Goal: Find contact information: Find contact information

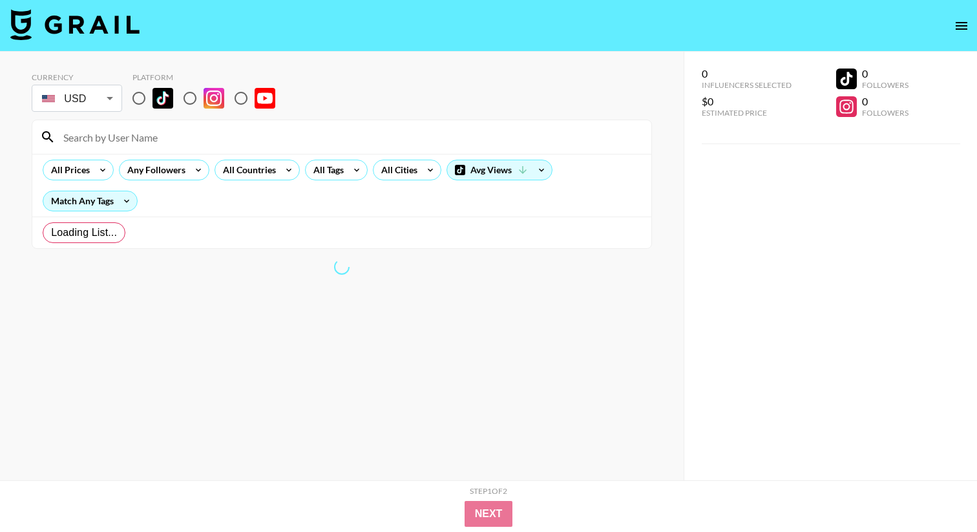
radio input "true"
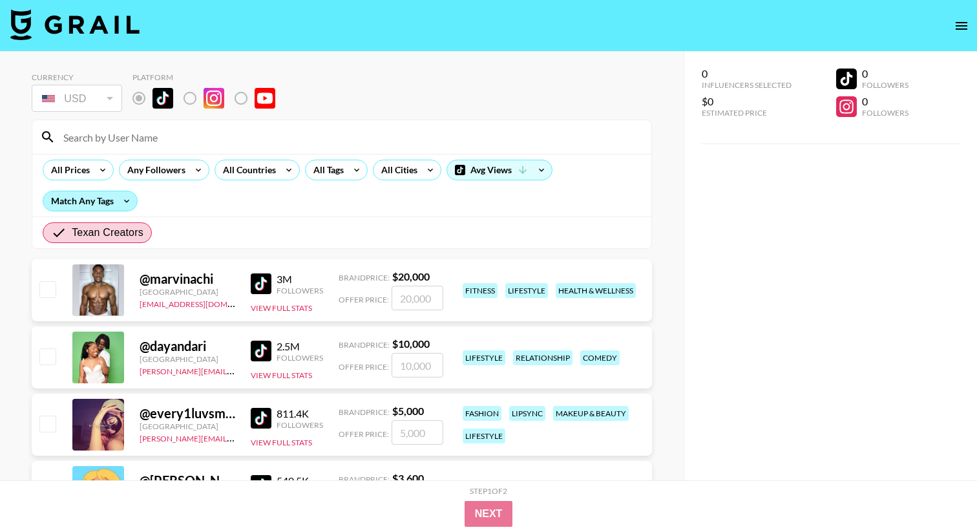
click at [101, 200] on div "Match Any Tags" at bounding box center [90, 200] width 94 height 19
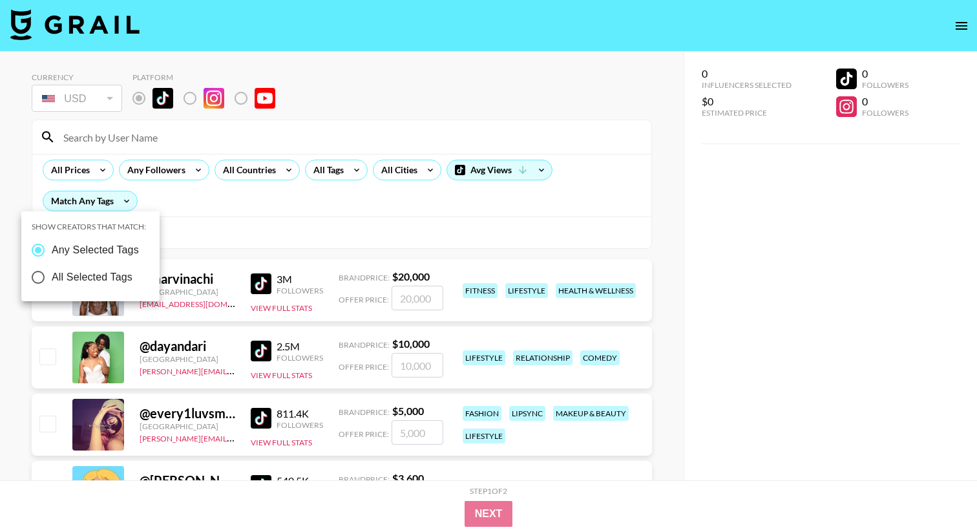
click at [185, 204] on div at bounding box center [488, 266] width 977 height 532
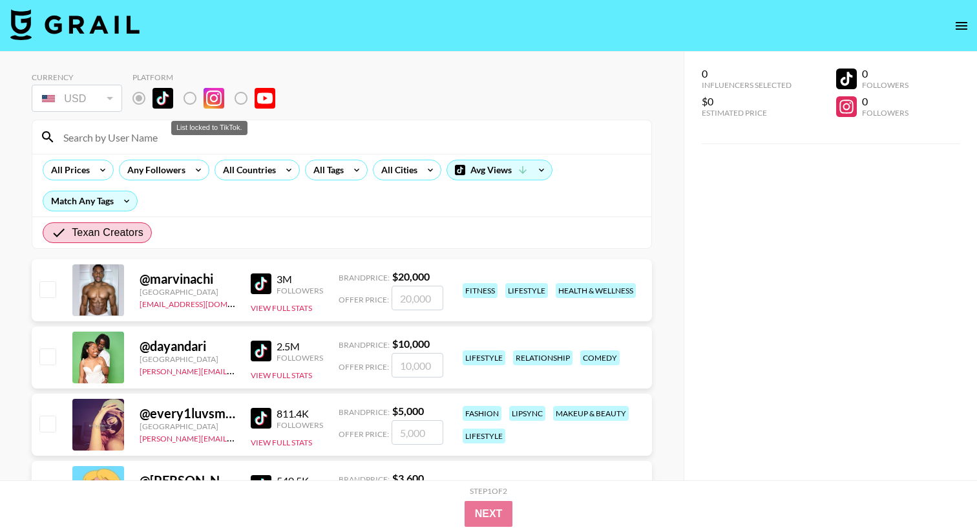
click at [191, 96] on label "List locked to TikTok." at bounding box center [200, 98] width 48 height 27
click at [185, 174] on div "Any Followers" at bounding box center [164, 170] width 90 height 21
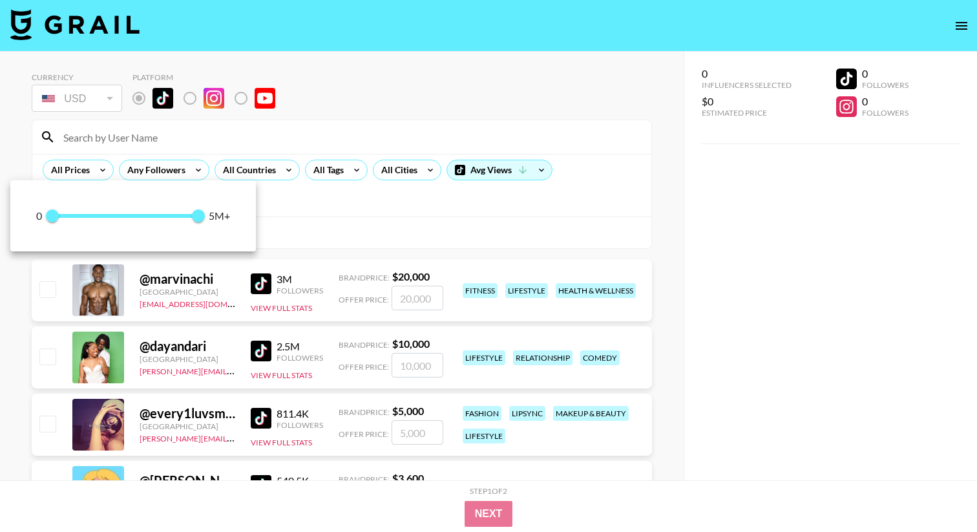
click at [243, 172] on div at bounding box center [488, 266] width 977 height 532
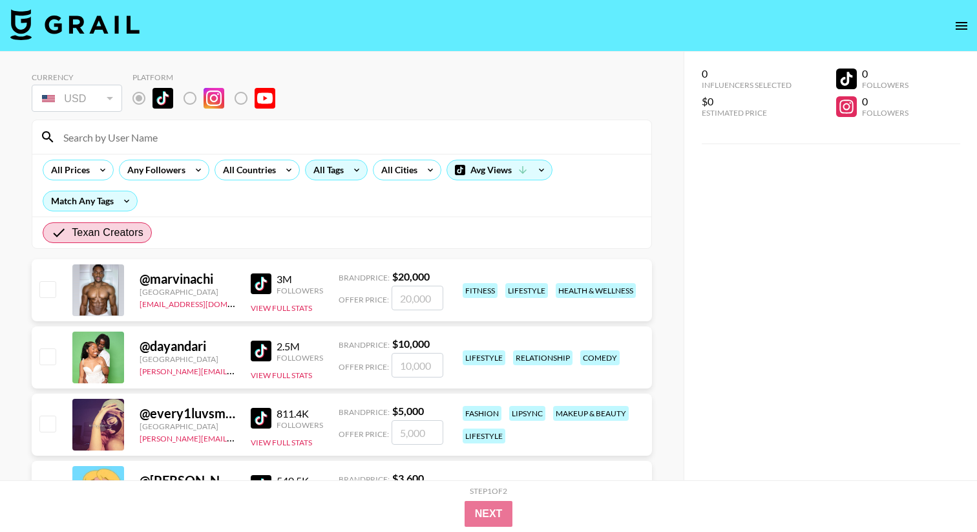
click at [346, 162] on div "All Tags" at bounding box center [336, 170] width 63 height 21
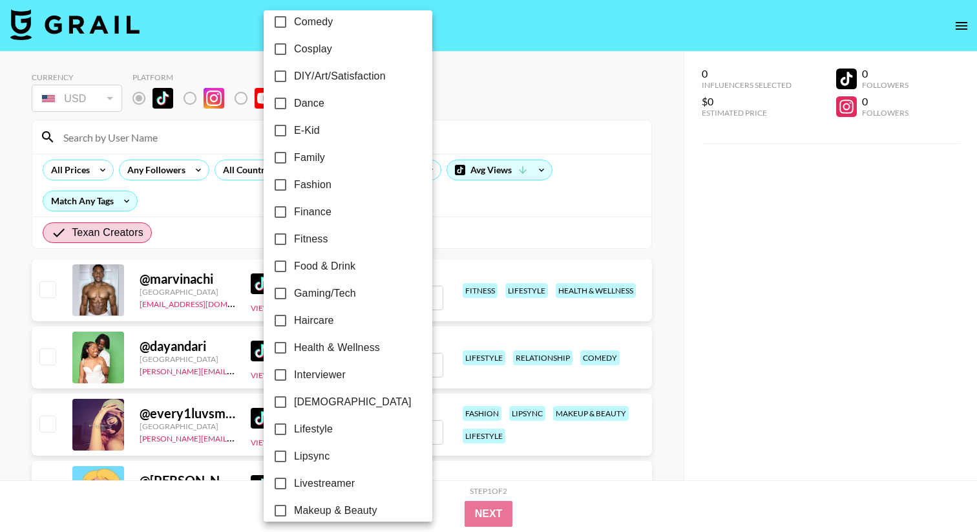
scroll to position [257, 0]
click at [312, 240] on span "Fitness" at bounding box center [311, 239] width 34 height 16
click at [294, 240] on input "Fitness" at bounding box center [280, 238] width 27 height 27
checkbox input "true"
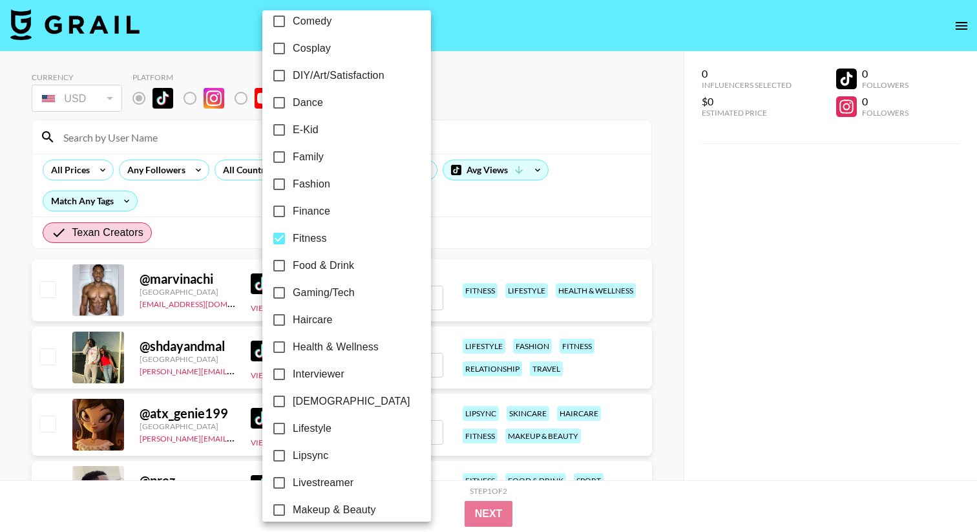
click at [313, 346] on span "Health & Wellness" at bounding box center [336, 347] width 86 height 16
click at [293, 346] on input "Health & Wellness" at bounding box center [278, 346] width 27 height 27
checkbox input "true"
click at [311, 243] on span "Fitness" at bounding box center [310, 239] width 34 height 16
click at [293, 243] on input "Fitness" at bounding box center [278, 238] width 27 height 27
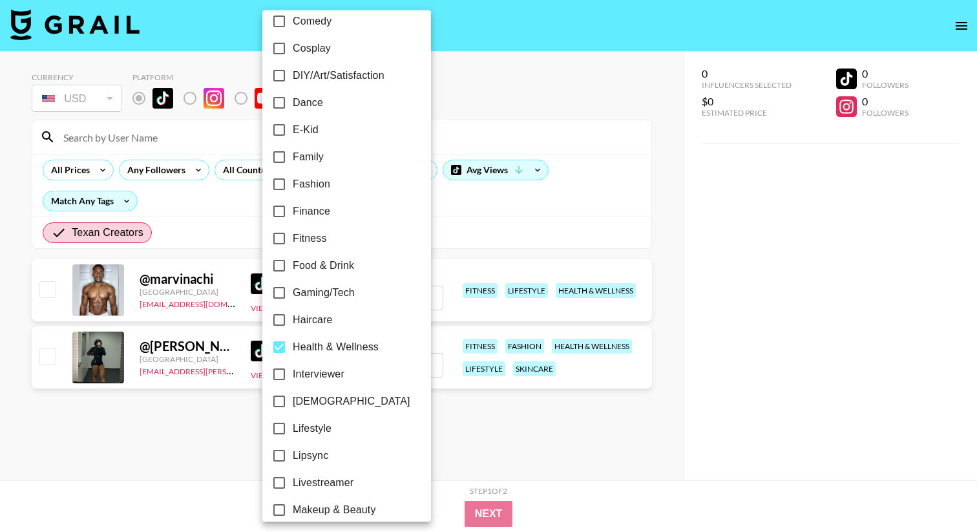
click at [311, 242] on span "Fitness" at bounding box center [310, 239] width 34 height 16
click at [293, 242] on input "Fitness" at bounding box center [278, 238] width 27 height 27
checkbox input "true"
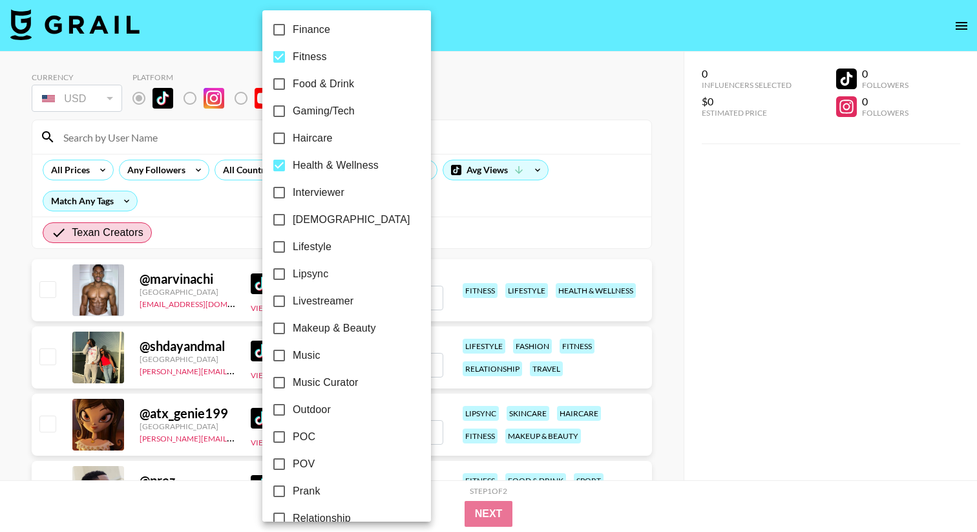
scroll to position [441, 0]
click at [315, 242] on span "Lifestyle" at bounding box center [312, 245] width 39 height 16
click at [293, 242] on input "Lifestyle" at bounding box center [278, 244] width 27 height 27
checkbox input "true"
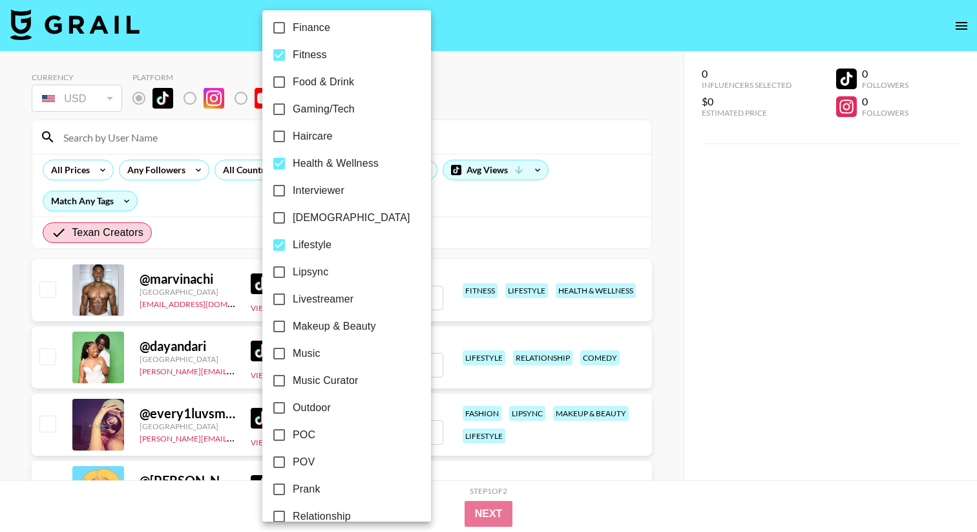
click at [311, 167] on span "Health & Wellness" at bounding box center [336, 164] width 86 height 16
click at [293, 167] on input "Health & Wellness" at bounding box center [278, 163] width 27 height 27
checkbox input "false"
click at [298, 59] on span "Fitness" at bounding box center [310, 55] width 34 height 16
click at [293, 59] on input "Fitness" at bounding box center [278, 54] width 27 height 27
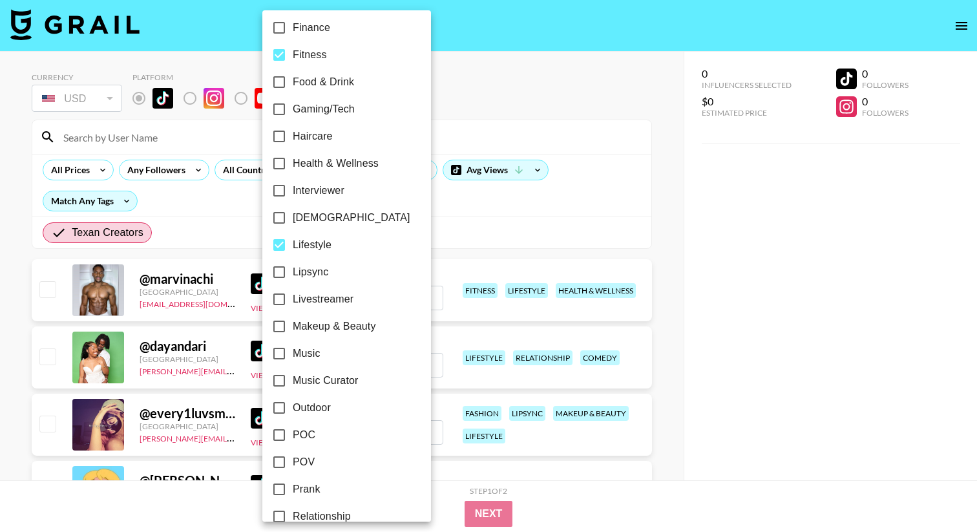
checkbox input "false"
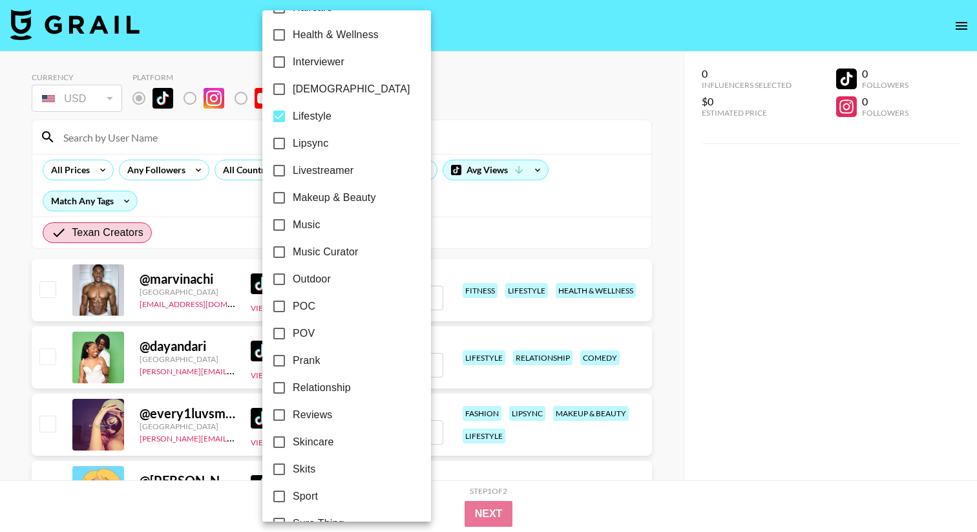
scroll to position [568, 0]
click at [310, 194] on span "Makeup & Beauty" at bounding box center [334, 199] width 83 height 16
click at [293, 194] on input "Makeup & Beauty" at bounding box center [278, 198] width 27 height 27
checkbox input "true"
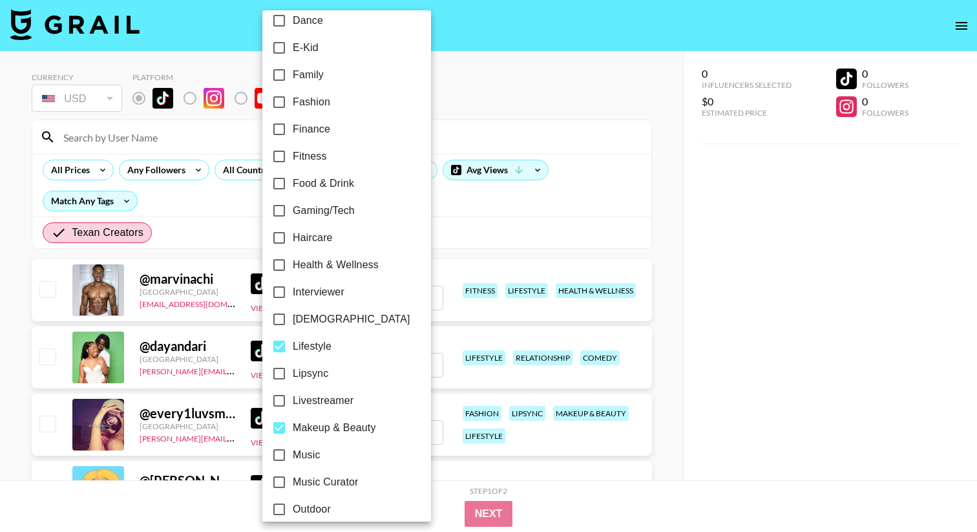
scroll to position [324, 0]
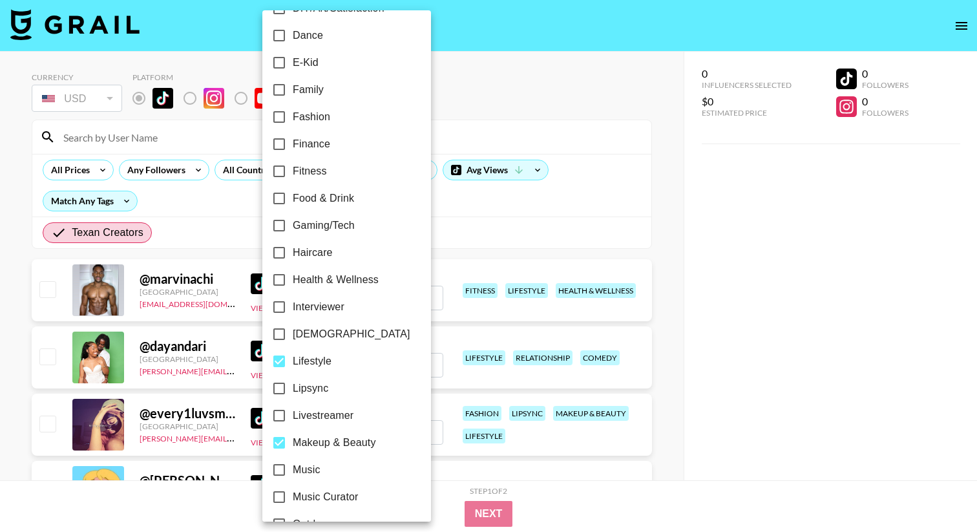
click at [307, 249] on span "Haircare" at bounding box center [313, 253] width 40 height 16
click at [293, 249] on input "Haircare" at bounding box center [278, 252] width 27 height 27
checkbox input "true"
click at [307, 187] on label "Food & Drink" at bounding box center [337, 198] width 145 height 27
click at [293, 187] on input "Food & Drink" at bounding box center [278, 198] width 27 height 27
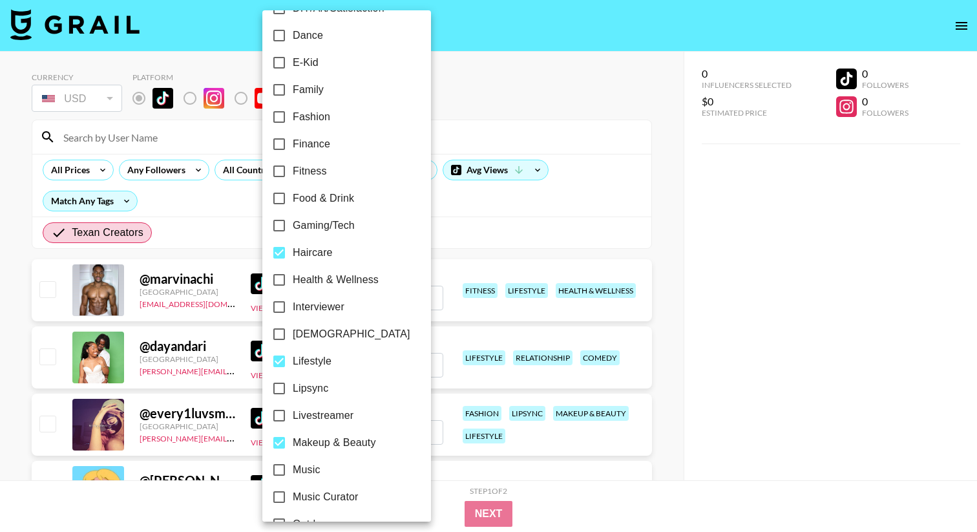
checkbox input "true"
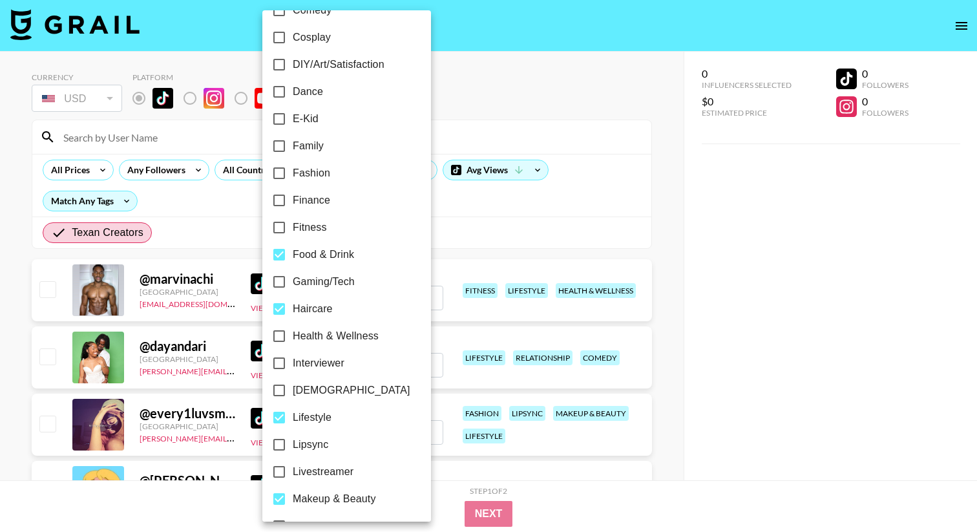
click at [309, 166] on span "Fashion" at bounding box center [311, 173] width 37 height 16
click at [293, 166] on input "Fashion" at bounding box center [278, 173] width 27 height 27
checkbox input "true"
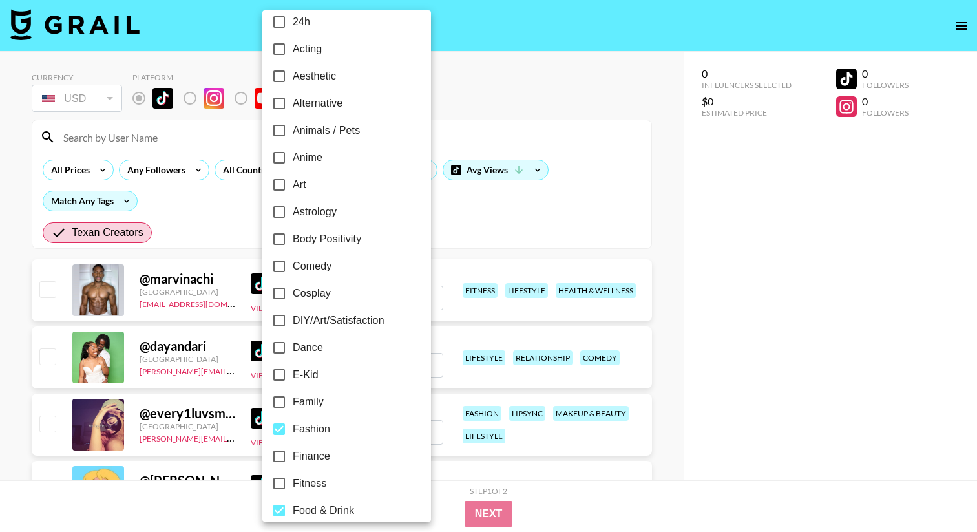
scroll to position [0, 0]
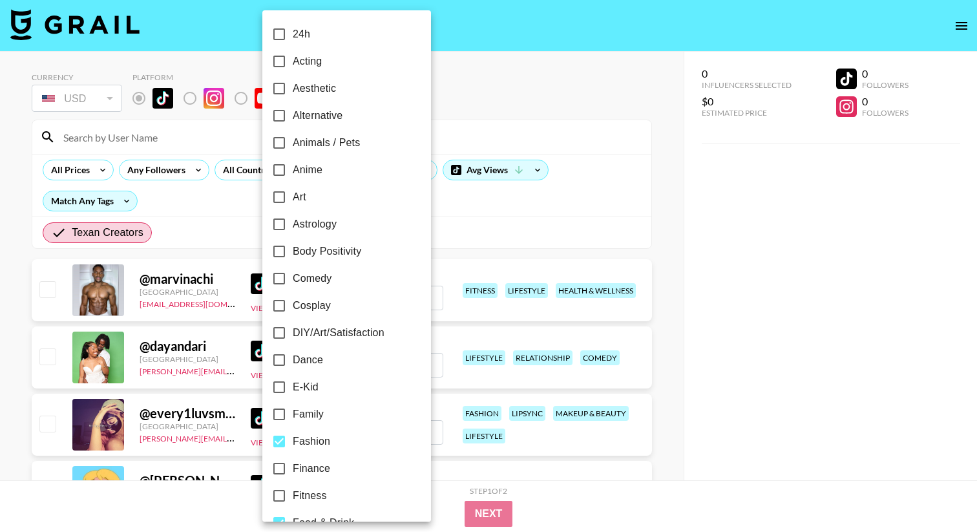
click at [428, 66] on div at bounding box center [488, 266] width 977 height 532
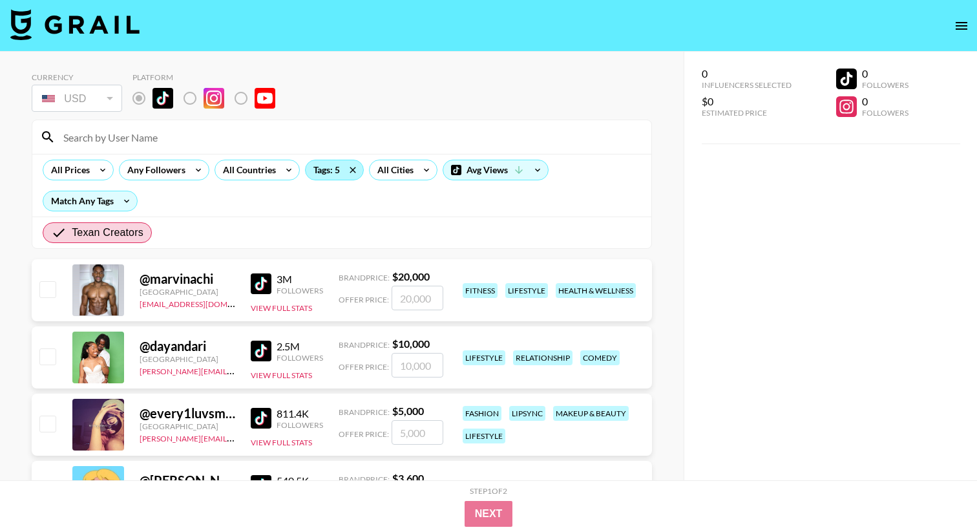
click at [320, 172] on div "Tags: 5" at bounding box center [334, 169] width 57 height 19
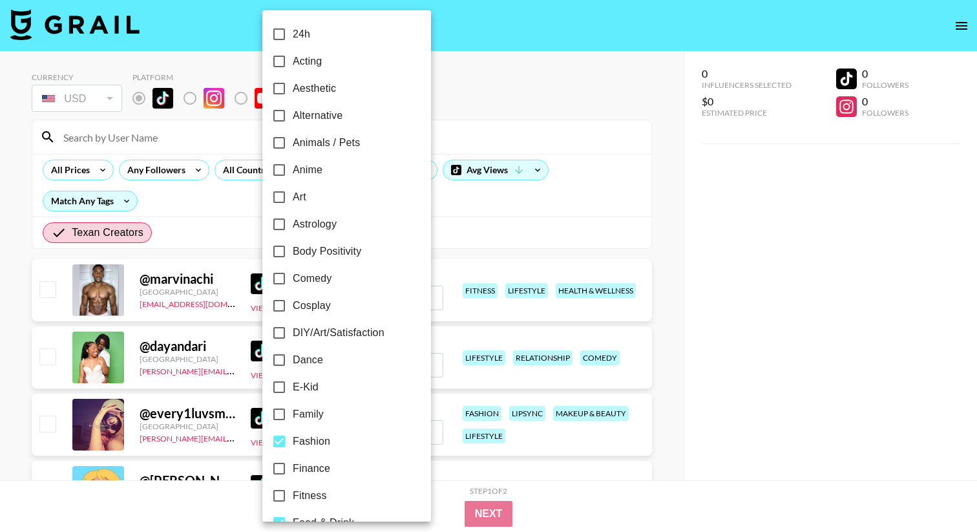
click at [315, 93] on span "Aesthetic" at bounding box center [314, 89] width 43 height 16
click at [293, 93] on input "Aesthetic" at bounding box center [278, 88] width 27 height 27
checkbox input "true"
click at [426, 115] on div at bounding box center [488, 266] width 977 height 532
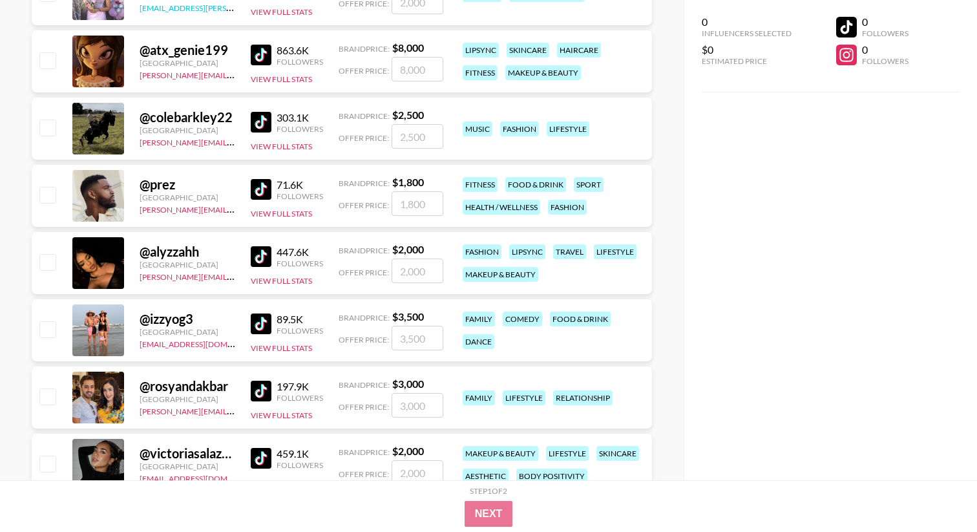
scroll to position [1147, 0]
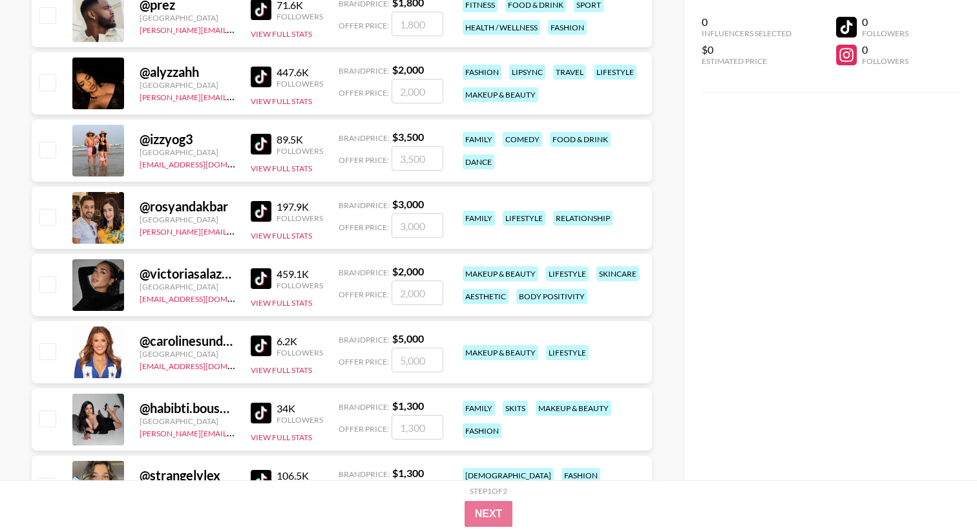
click at [211, 275] on div "@ victoriasalazarf" at bounding box center [188, 273] width 96 height 16
click at [43, 285] on input "checkbox" at bounding box center [47, 284] width 16 height 16
checkbox input "true"
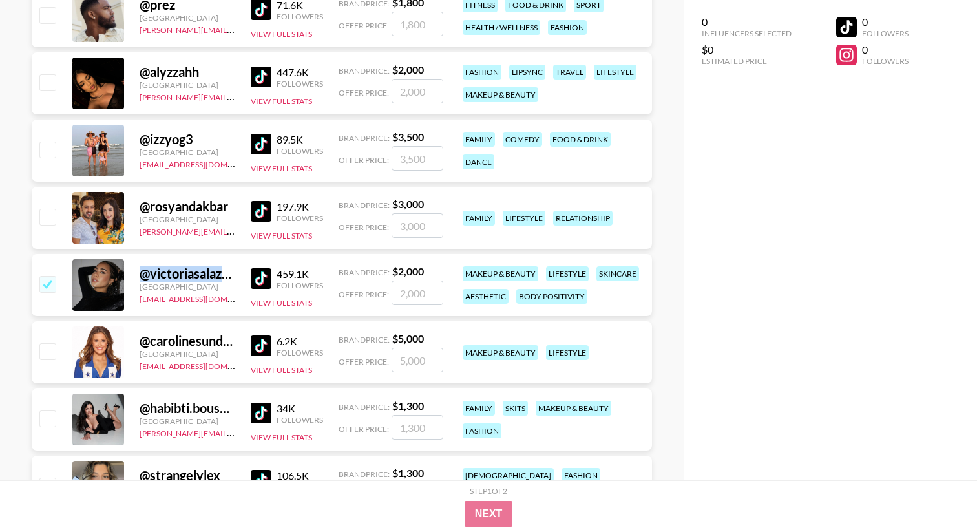
type input "2000"
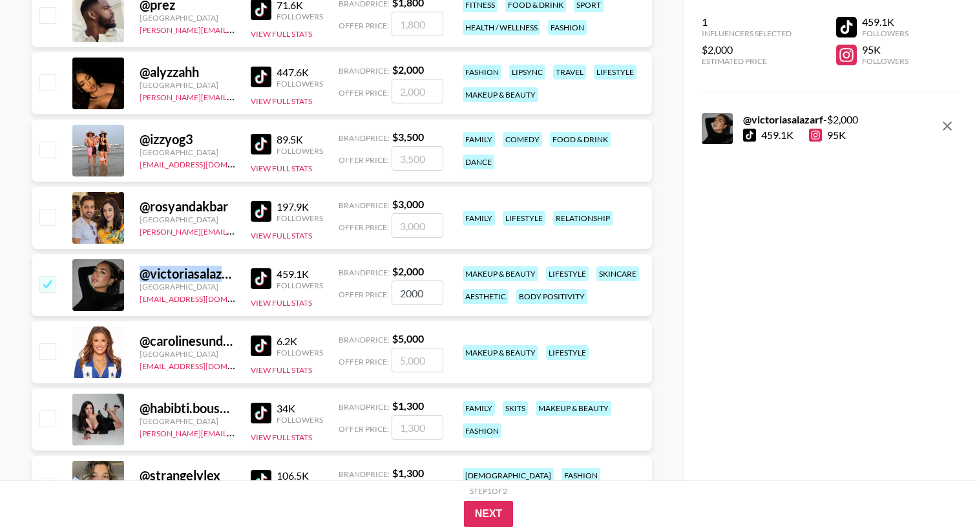
click at [43, 285] on input "checkbox" at bounding box center [47, 284] width 16 height 16
checkbox input "false"
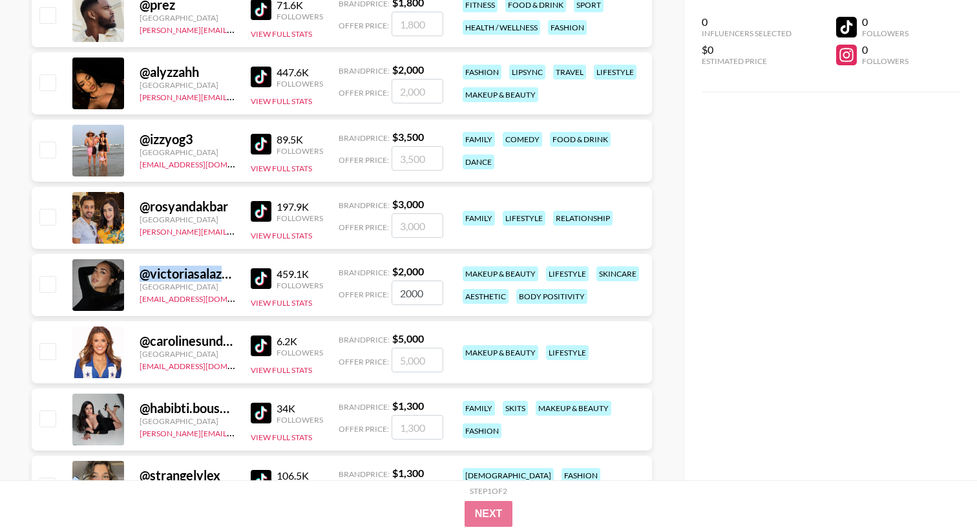
click at [269, 277] on img at bounding box center [261, 278] width 21 height 21
drag, startPoint x: 225, startPoint y: 302, endPoint x: 140, endPoint y: 301, distance: 85.3
click at [140, 301] on div "[EMAIL_ADDRESS][DOMAIN_NAME]" at bounding box center [188, 297] width 96 height 13
copy link "[EMAIL_ADDRESS][DOMAIN_NAME]"
click at [208, 275] on div "@ victoriasalazarf" at bounding box center [188, 273] width 96 height 16
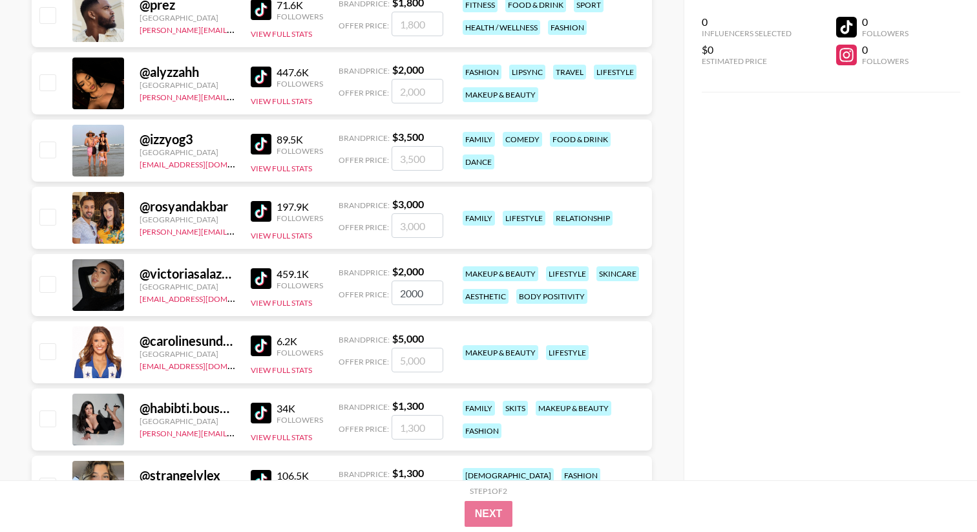
click at [252, 274] on img at bounding box center [261, 278] width 21 height 21
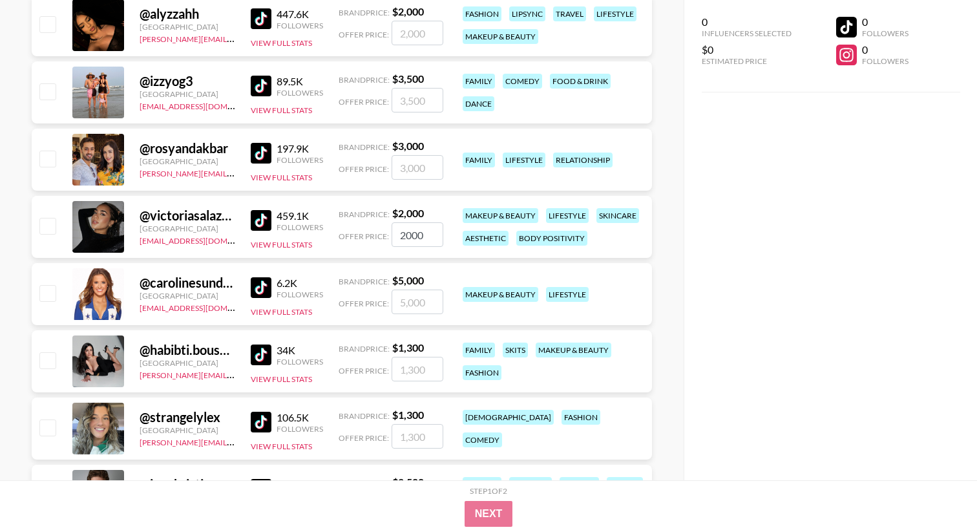
scroll to position [1215, 0]
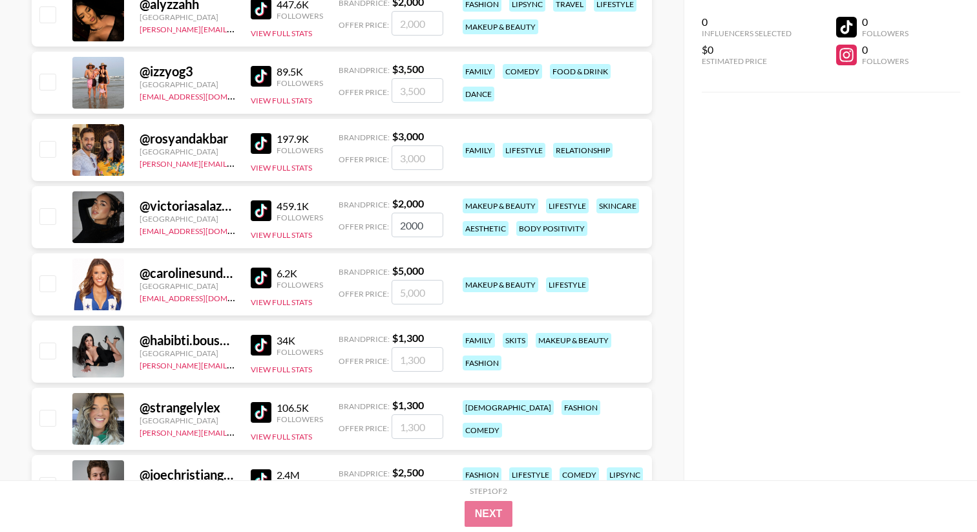
click at [262, 269] on img at bounding box center [261, 277] width 21 height 21
click at [193, 364] on link "[PERSON_NAME][EMAIL_ADDRESS][DOMAIN_NAME]" at bounding box center [235, 364] width 191 height 12
click at [264, 343] on img at bounding box center [261, 345] width 21 height 21
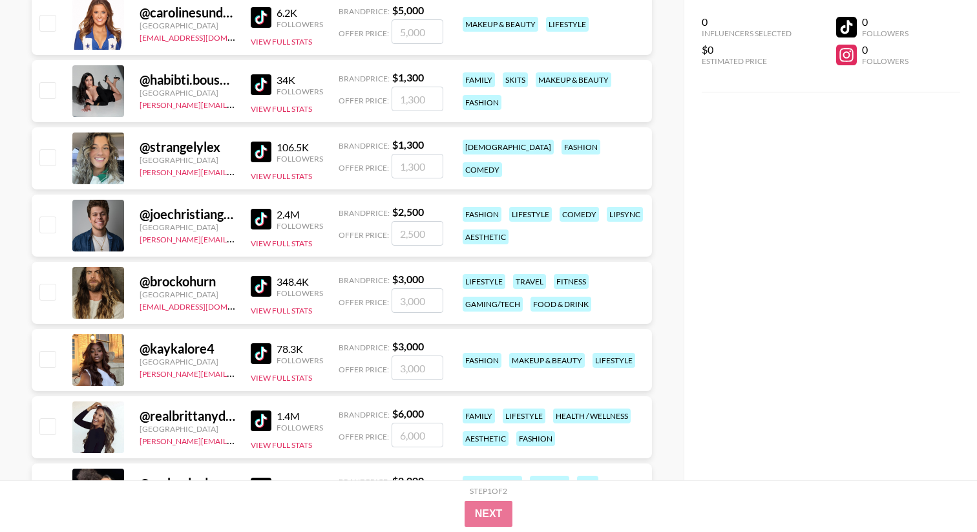
scroll to position [1477, 0]
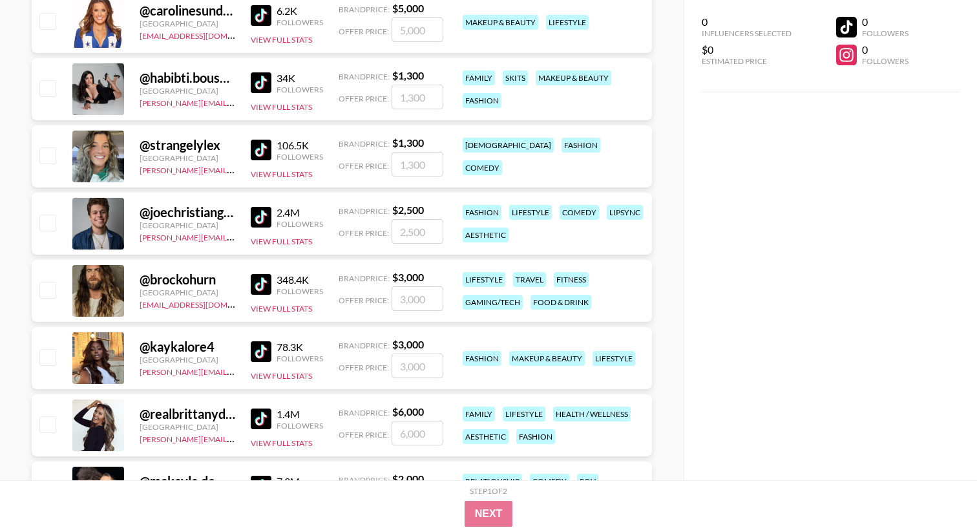
click at [267, 348] on img at bounding box center [261, 351] width 21 height 21
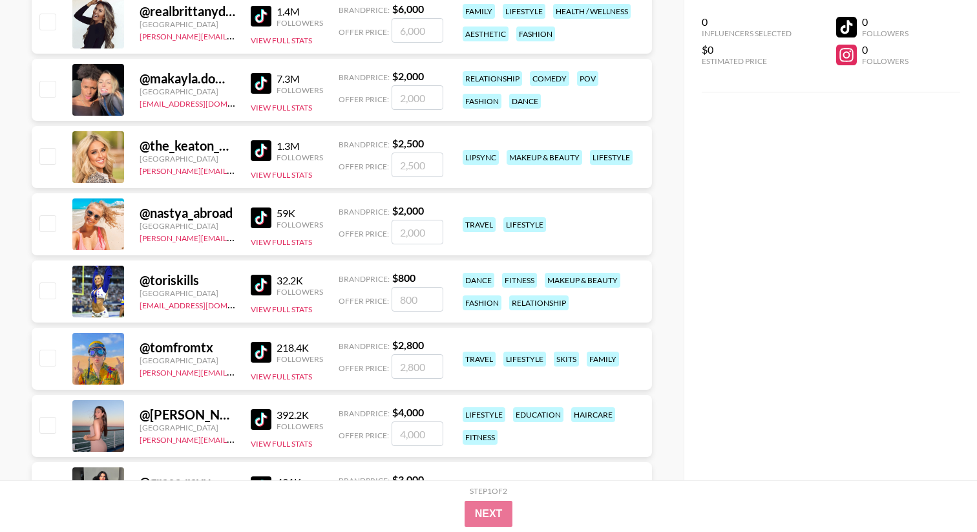
scroll to position [1880, 0]
click at [266, 287] on img at bounding box center [261, 284] width 21 height 21
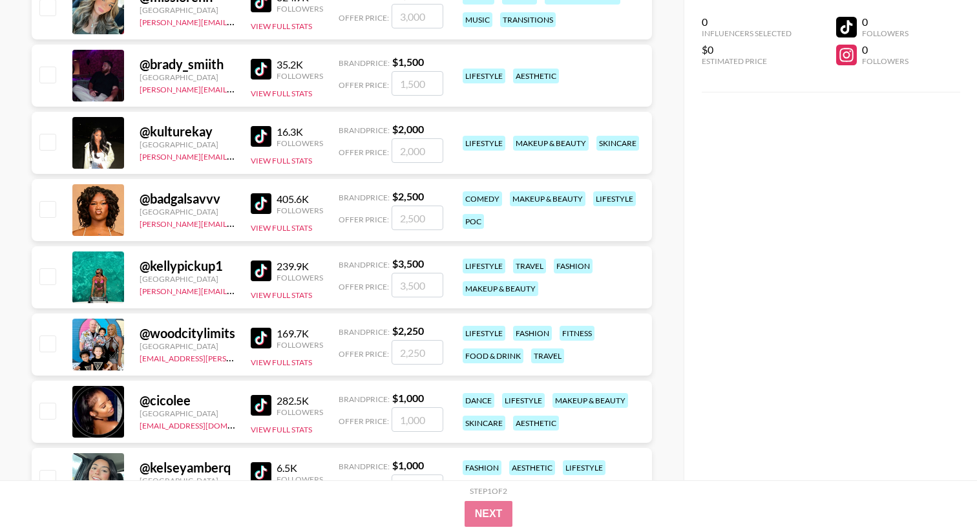
scroll to position [2843, 0]
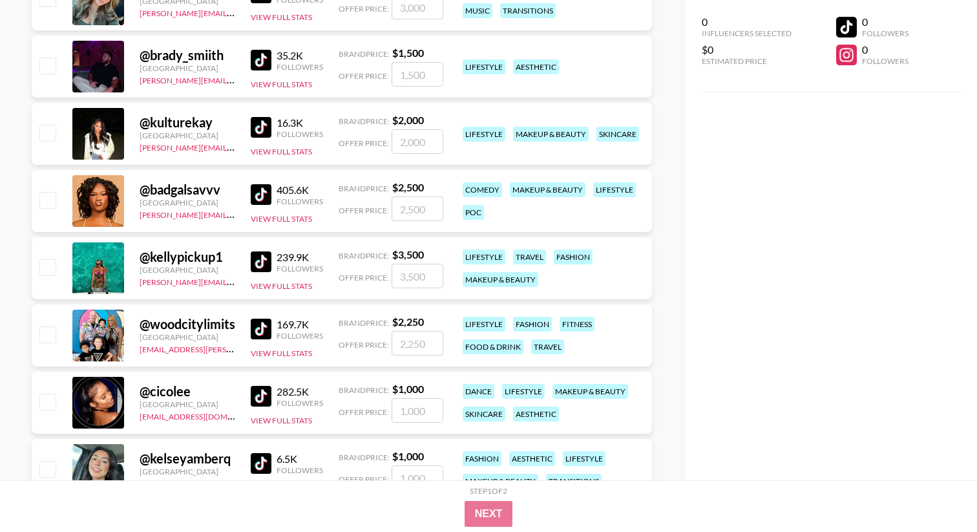
click at [264, 267] on img at bounding box center [261, 261] width 21 height 21
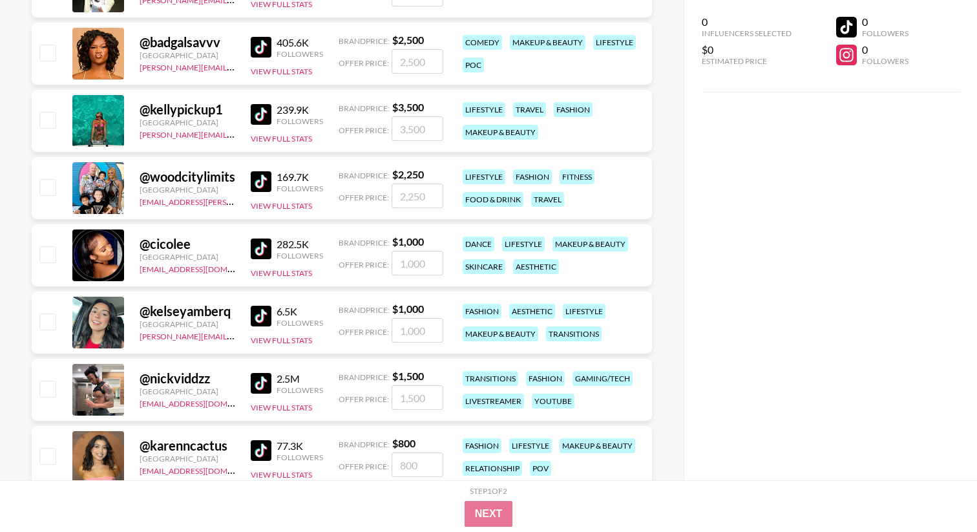
scroll to position [2996, 0]
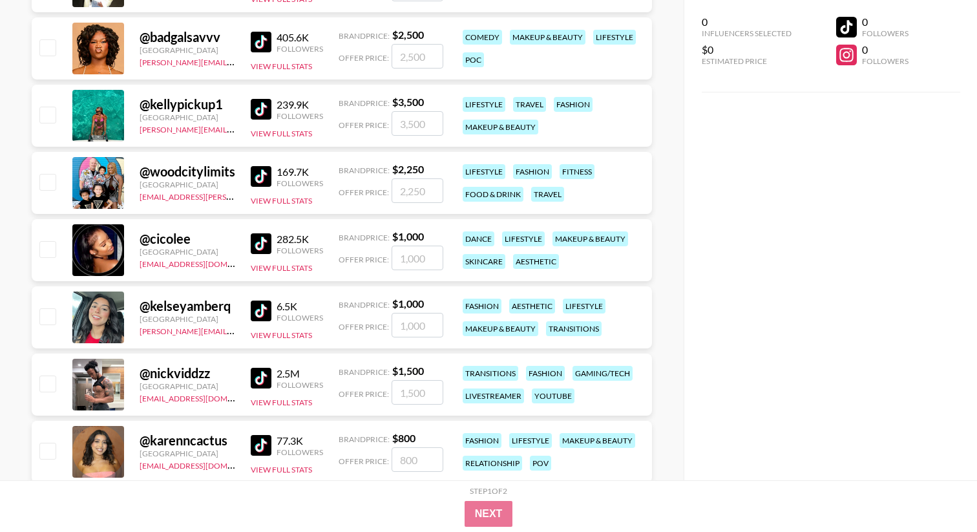
click at [264, 311] on img at bounding box center [261, 310] width 21 height 21
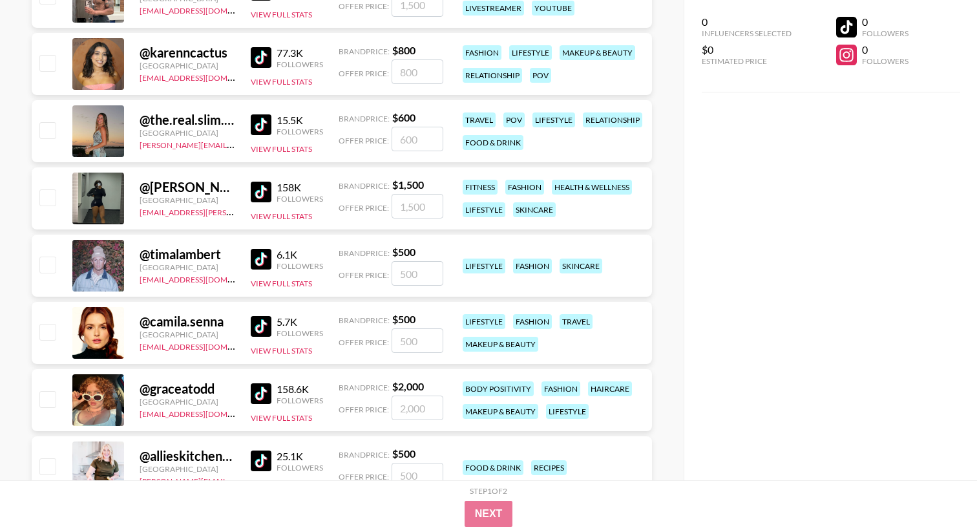
scroll to position [3397, 0]
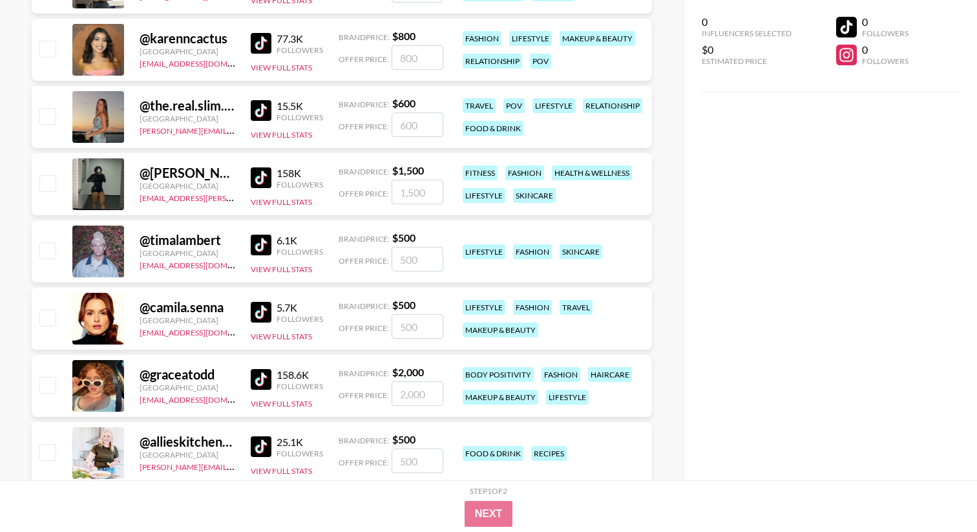
click at [258, 234] on img at bounding box center [261, 244] width 21 height 21
drag, startPoint x: 227, startPoint y: 266, endPoint x: 138, endPoint y: 265, distance: 88.5
click at [138, 265] on div "@ timalambert [GEOGRAPHIC_DATA] [EMAIL_ADDRESS][DOMAIN_NAME] 6.1K Followers Vie…" at bounding box center [342, 251] width 620 height 62
copy link "[EMAIL_ADDRESS][DOMAIN_NAME]"
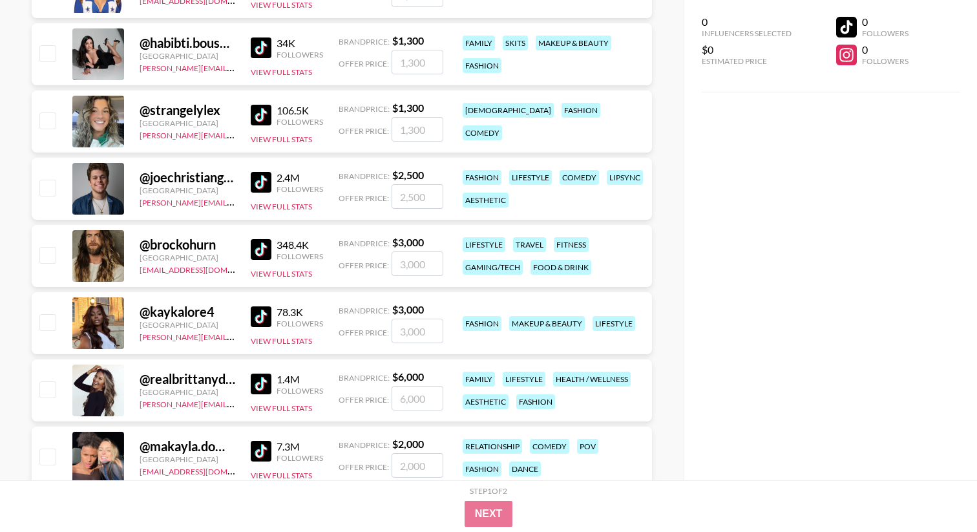
scroll to position [1487, 0]
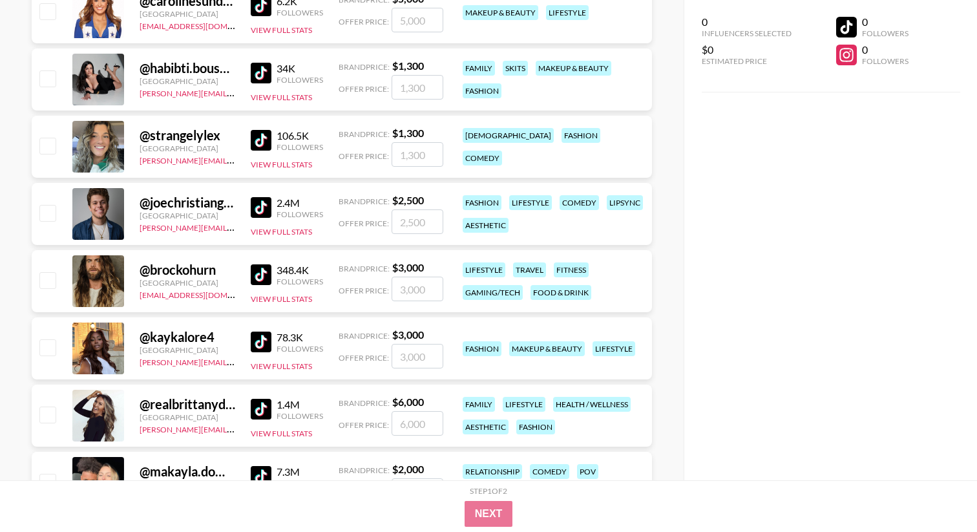
click at [266, 200] on img at bounding box center [261, 207] width 21 height 21
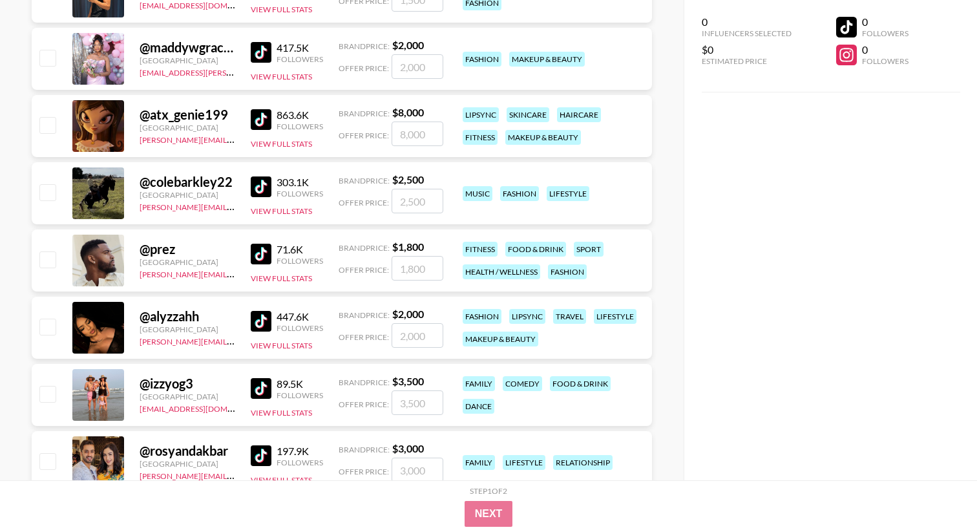
scroll to position [887, 0]
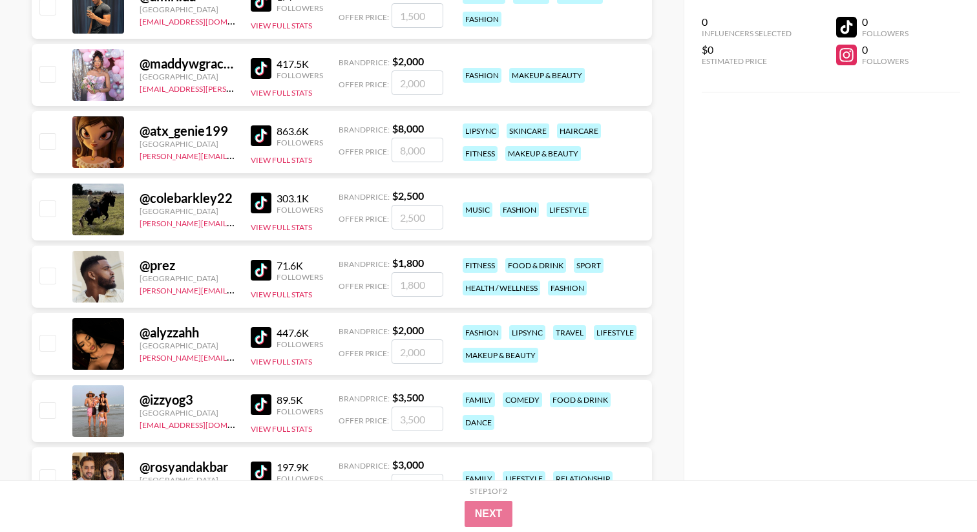
click at [260, 267] on img at bounding box center [261, 270] width 21 height 21
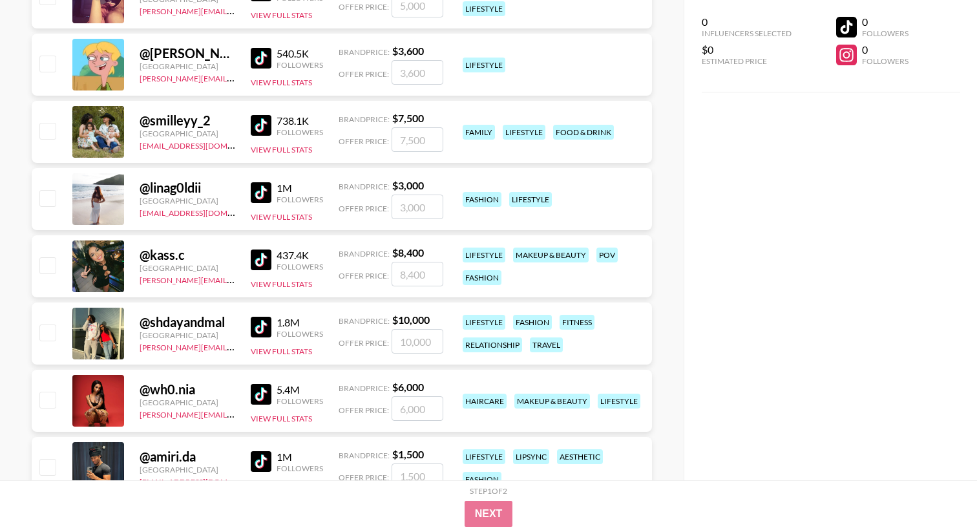
scroll to position [0, 0]
